Goal: Transaction & Acquisition: Purchase product/service

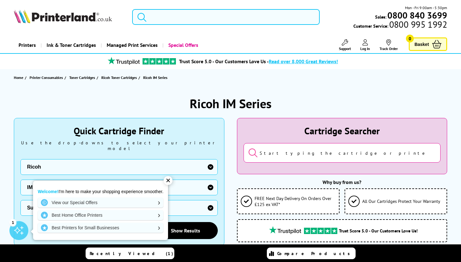
click at [170, 181] on div "✕" at bounding box center [168, 180] width 9 height 9
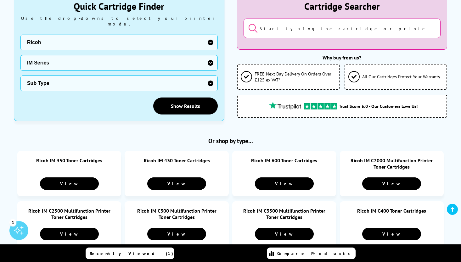
scroll to position [126, 0]
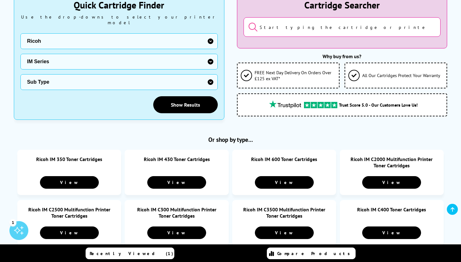
click at [209, 78] on select "Sub Type Ricoh IM 350 Ricoh IM 430 Ricoh IM 600 Ricoh IM C2000 Ricoh IM C2500 R…" at bounding box center [118, 82] width 197 height 16
select select "39445"
click at [20, 74] on select "Sub Type Ricoh IM 350 Ricoh IM 430 Ricoh IM 600 Ricoh IM C2000 Ricoh IM C2500 R…" at bounding box center [118, 82] width 197 height 16
click at [183, 100] on link "Show Results" at bounding box center [185, 104] width 65 height 17
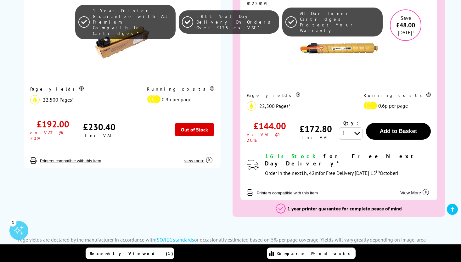
scroll to position [1354, 0]
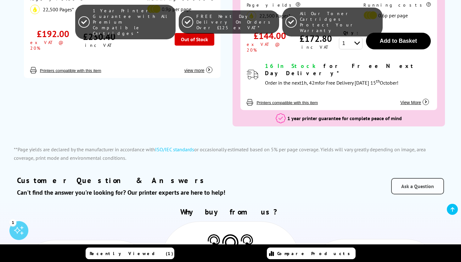
click at [406, 178] on link "Ask a Question" at bounding box center [417, 186] width 53 height 16
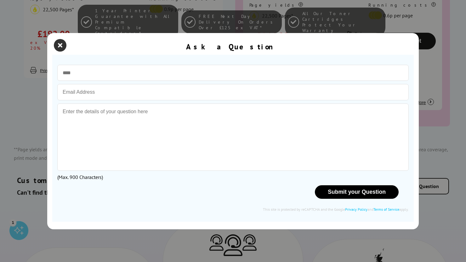
click at [60, 44] on icon "close modal" at bounding box center [60, 45] width 13 height 13
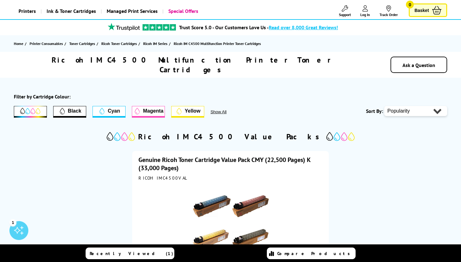
scroll to position [0, 0]
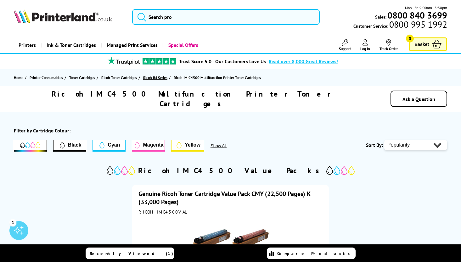
click at [156, 77] on span "Ricoh IM Series" at bounding box center [155, 77] width 24 height 7
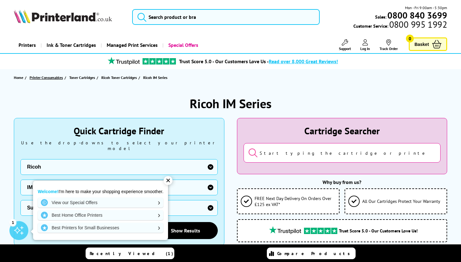
click at [39, 77] on span "Printer Consumables" at bounding box center [46, 77] width 33 height 7
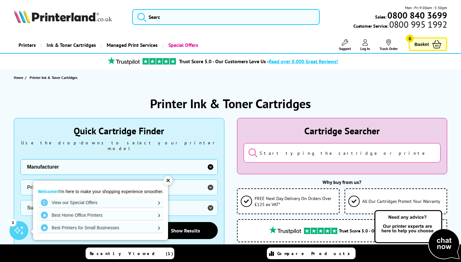
click at [211, 162] on select "Manufacturer Brother Canon Dell Dymo Epson HP Kodak Konica Minolta Kyocera Lexm…" at bounding box center [118, 167] width 197 height 16
select select "13564"
click at [20, 159] on select "Manufacturer Brother Canon Dell Dymo Epson HP Kodak Konica Minolta Kyocera Lexm…" at bounding box center [118, 167] width 197 height 16
click at [168, 183] on div "✕" at bounding box center [168, 180] width 9 height 9
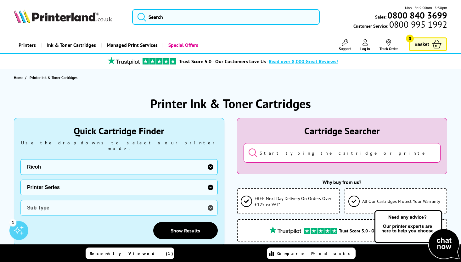
click at [209, 183] on select "Printer Series GX Series MP Series SG Series AF Series Aficio Series Fax Series…" at bounding box center [118, 188] width 197 height 16
select select "39442"
click at [20, 180] on select "Printer Series GX Series MP Series SG Series AF Series Aficio Series Fax Series…" at bounding box center [118, 188] width 197 height 16
